Goal: Task Accomplishment & Management: Manage account settings

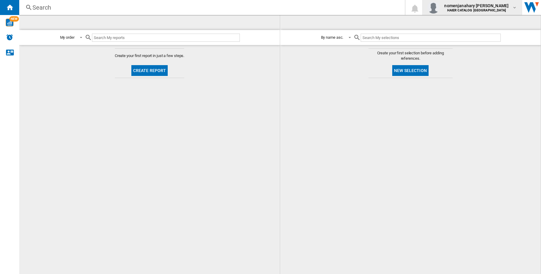
click at [492, 11] on b "HAIER CATALOG [GEOGRAPHIC_DATA]" at bounding box center [476, 10] width 59 height 4
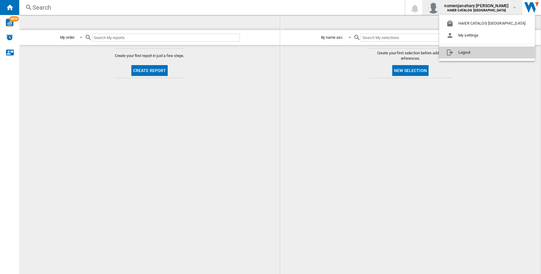
click at [490, 51] on button "Logout" at bounding box center [487, 53] width 96 height 12
